Goal: Information Seeking & Learning: Learn about a topic

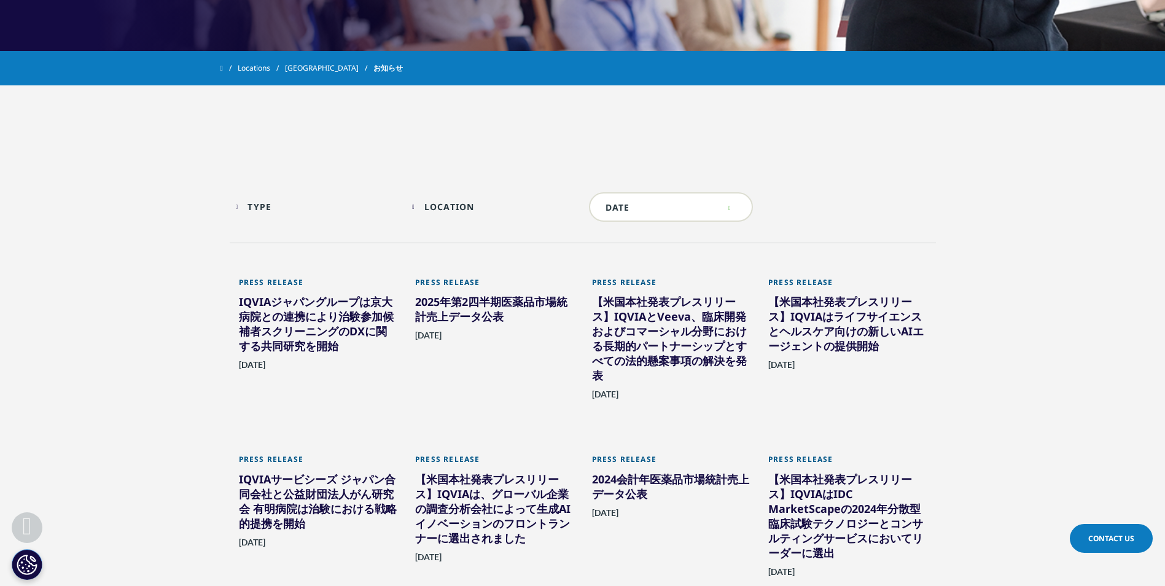
scroll to position [496, 0]
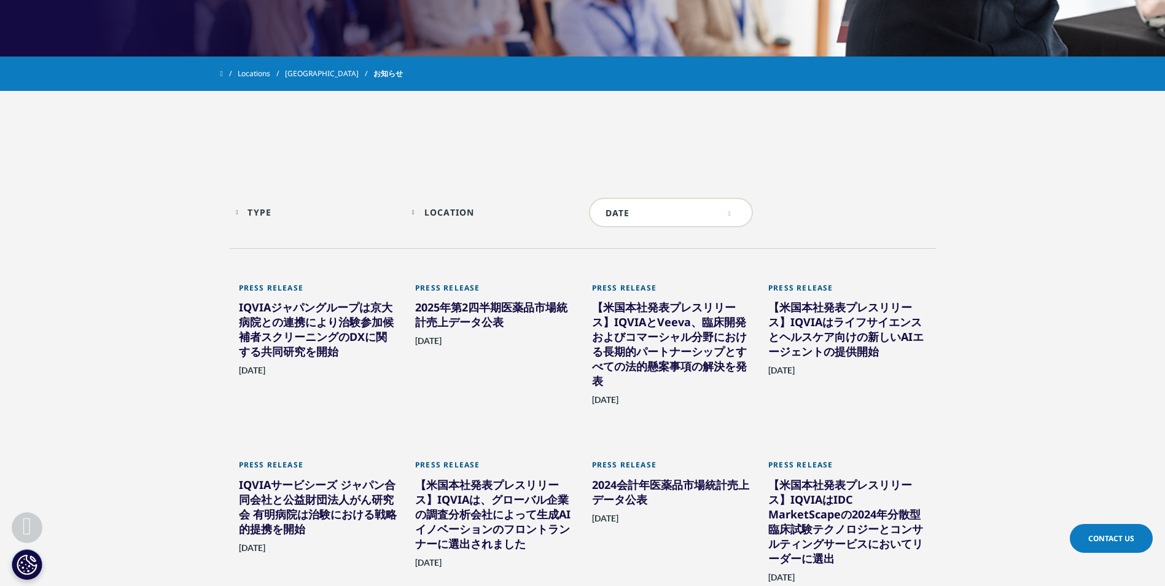
click at [851, 517] on div "【米国本社発表プレスリリース】IQVIAはIDC MarketScapeの2024年分散型臨床試験テクノロジーとコンサルティングサービスにおいてリーダーに選出" at bounding box center [848, 523] width 158 height 93
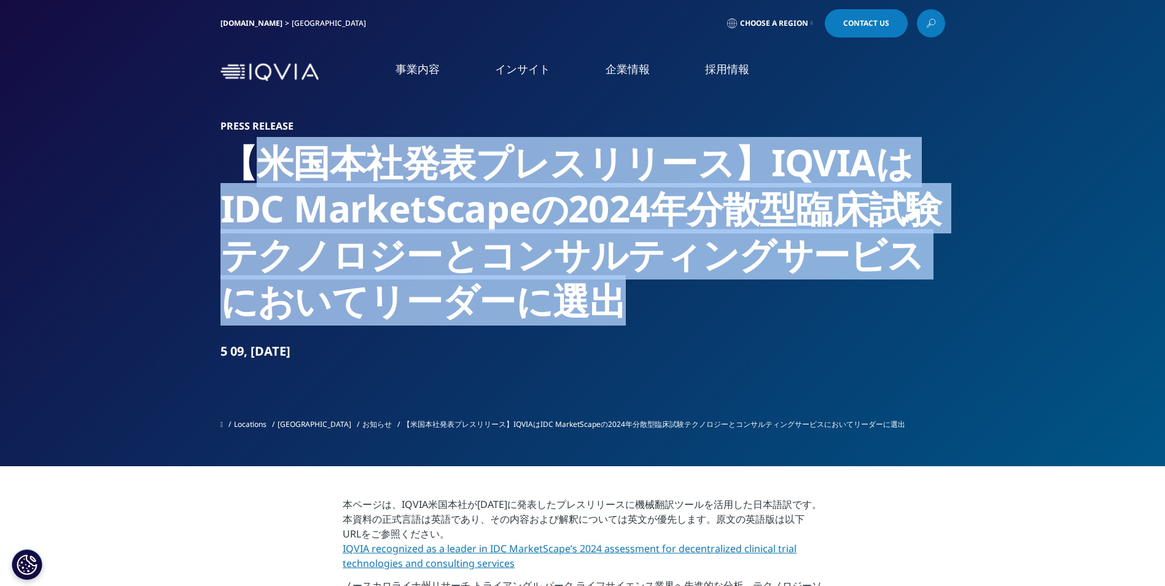
drag, startPoint x: 241, startPoint y: 155, endPoint x: 676, endPoint y: 285, distance: 453.9
click at [676, 285] on h2 "【米国本社発表プレスリリース】IQVIAはIDC MarketScapeの2024年分散型臨床試験テクノロジーとコンサルティングサービスにおいてリーダーに選出" at bounding box center [583, 231] width 725 height 184
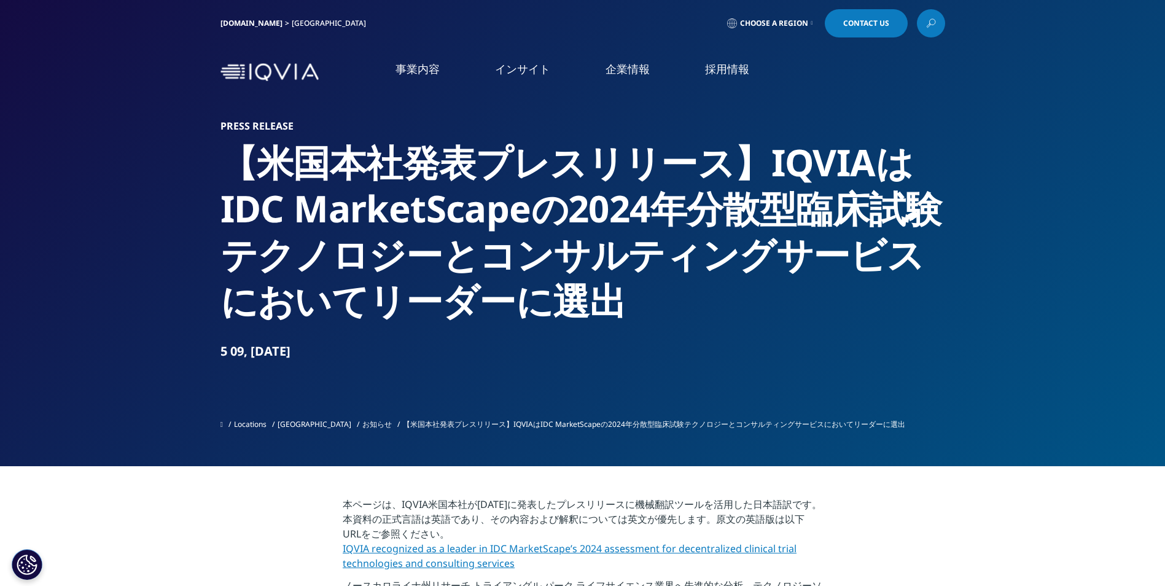
click at [214, 158] on section "Press Release 【米国本社発表プレスリリース】IQVIAはIDC MarketScapeの[DATE]分散型臨床試験テクノロジーとコンサルティング…" at bounding box center [582, 233] width 1165 height 466
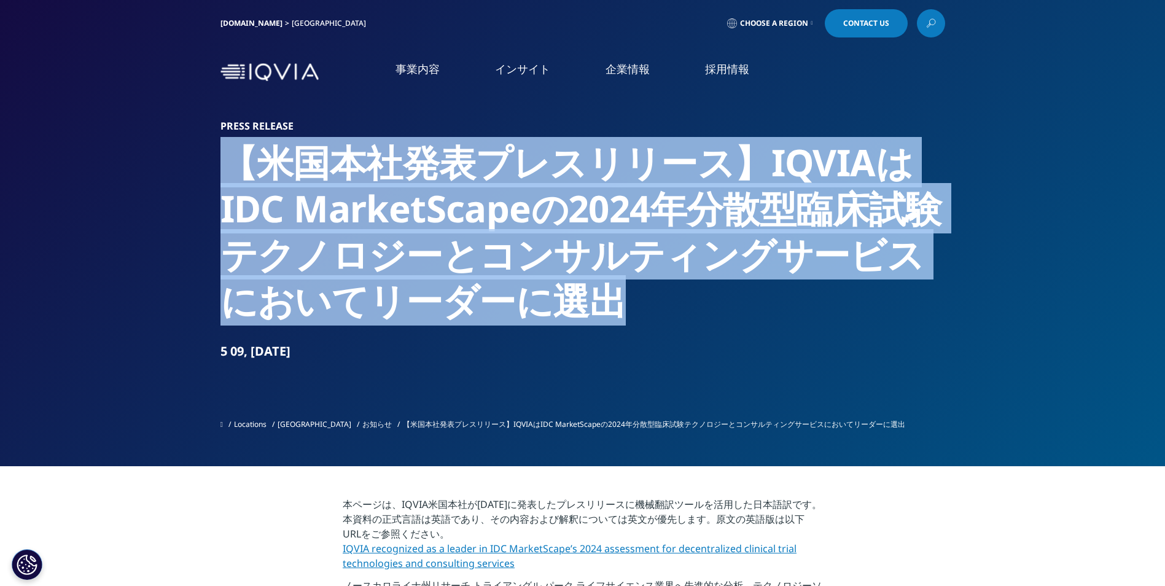
drag, startPoint x: 221, startPoint y: 158, endPoint x: 685, endPoint y: 293, distance: 482.9
click at [685, 293] on h2 "【米国本社発表プレスリリース】IQVIAはIDC MarketScapeの2024年分散型臨床試験テクノロジーとコンサルティングサービスにおいてリーダーに選出" at bounding box center [583, 231] width 725 height 184
copy h2 "【米国本社発表プレスリリース】IQVIAはIDC MarketScapeの2024年分散型臨床試験テクノロジーとコンサルティングサービスにおいてリーダーに選出"
